Goal: Information Seeking & Learning: Learn about a topic

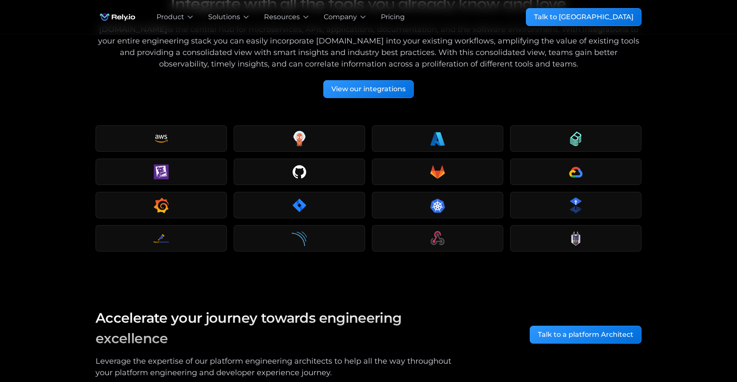
scroll to position [1209, 0]
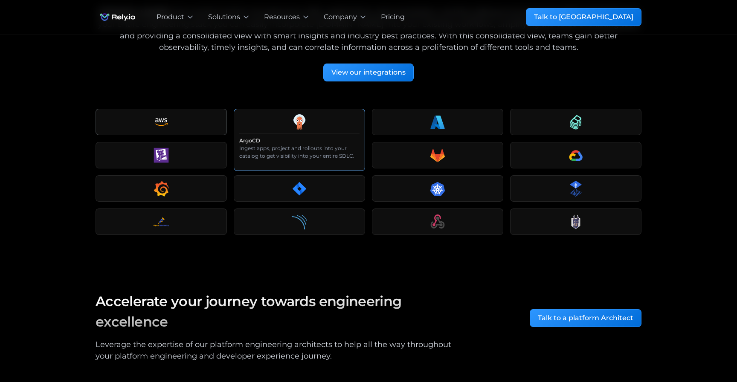
click at [290, 114] on div at bounding box center [299, 121] width 120 height 15
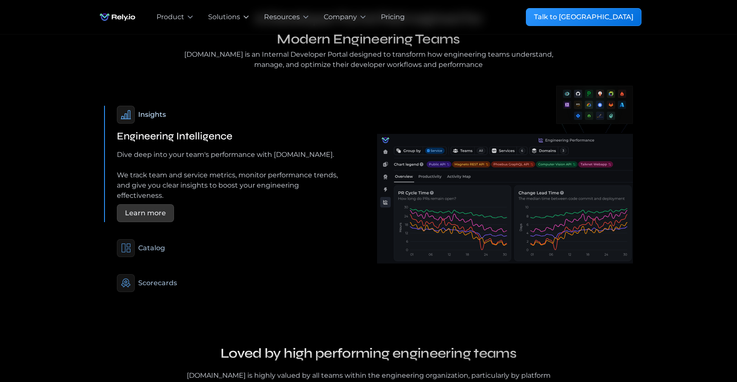
scroll to position [522, 0]
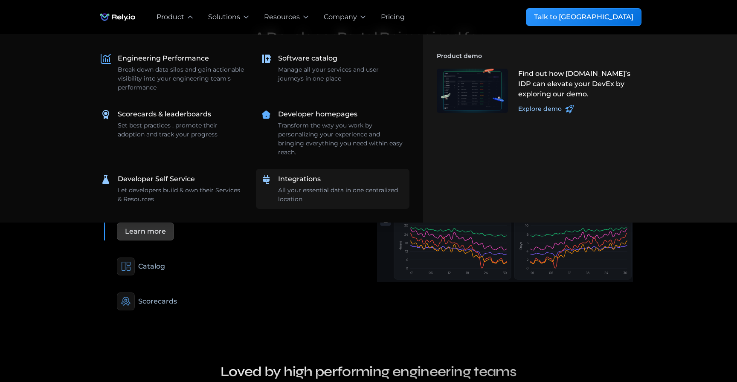
click at [294, 171] on link "Integrations All your essential data in one centralized location" at bounding box center [333, 189] width 154 height 40
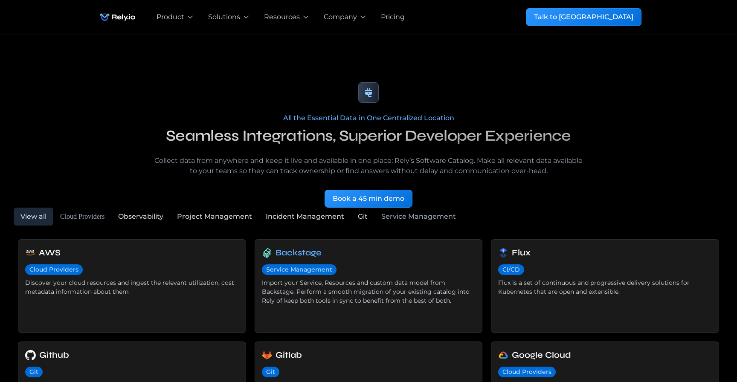
click at [293, 252] on h6 "Backstage" at bounding box center [298, 252] width 46 height 13
click at [127, 210] on link "Observability" at bounding box center [140, 217] width 59 height 18
